Goal: Find specific page/section: Find specific page/section

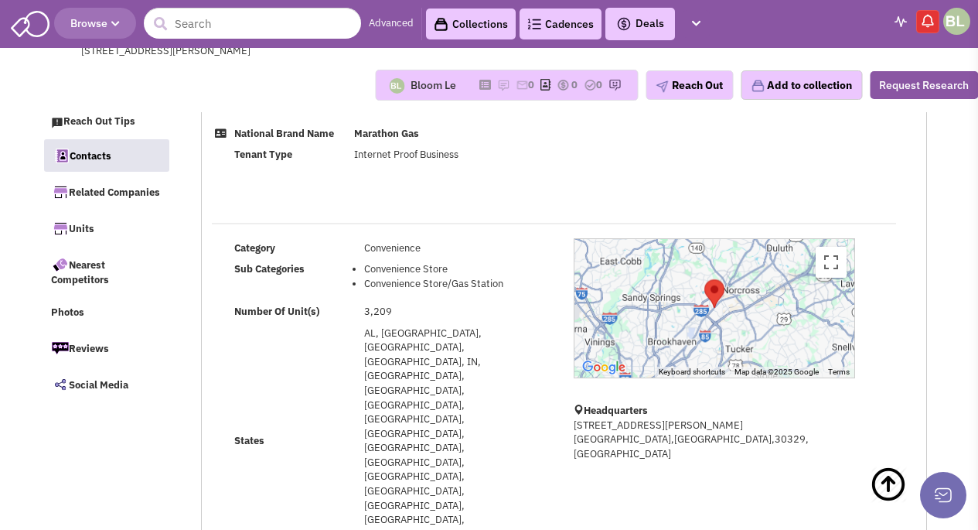
select select
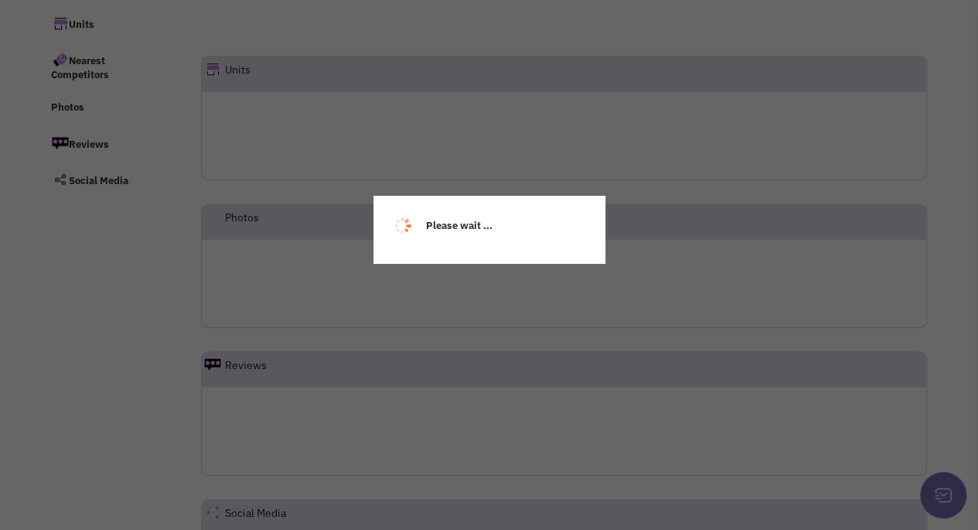
scroll to position [312, 0]
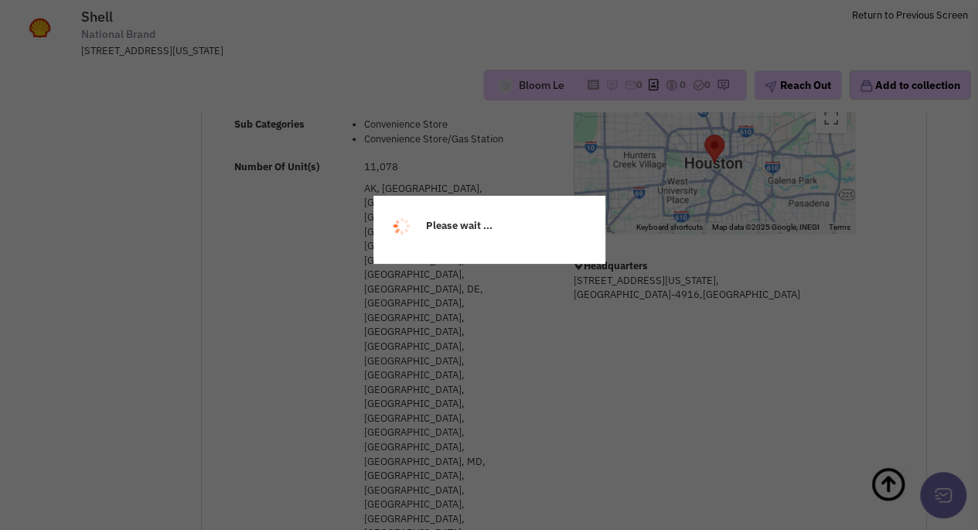
select select
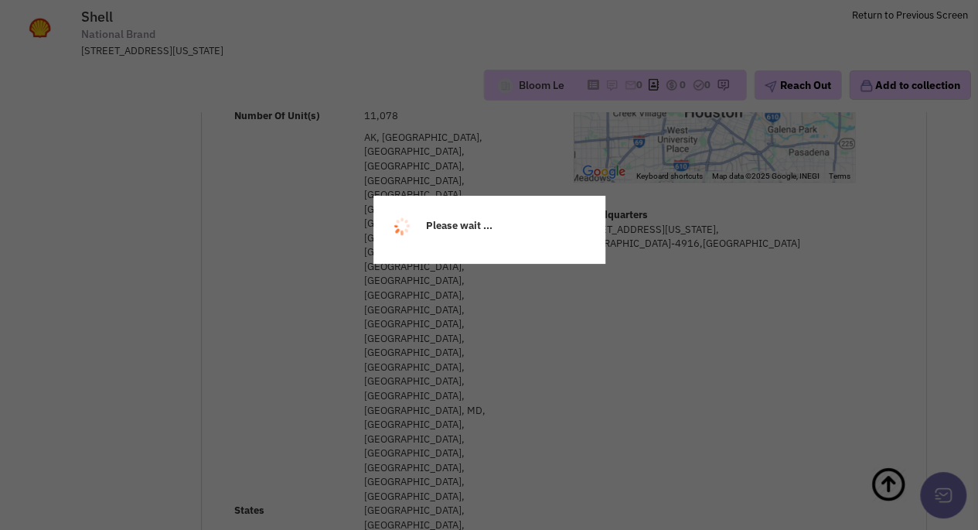
select select
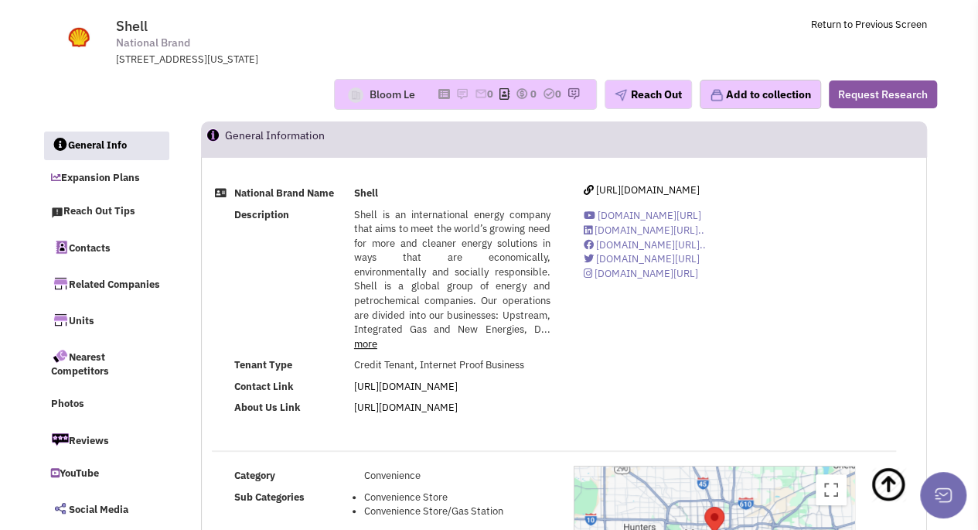
scroll to position [0, 0]
